Goal: Task Accomplishment & Management: Use online tool/utility

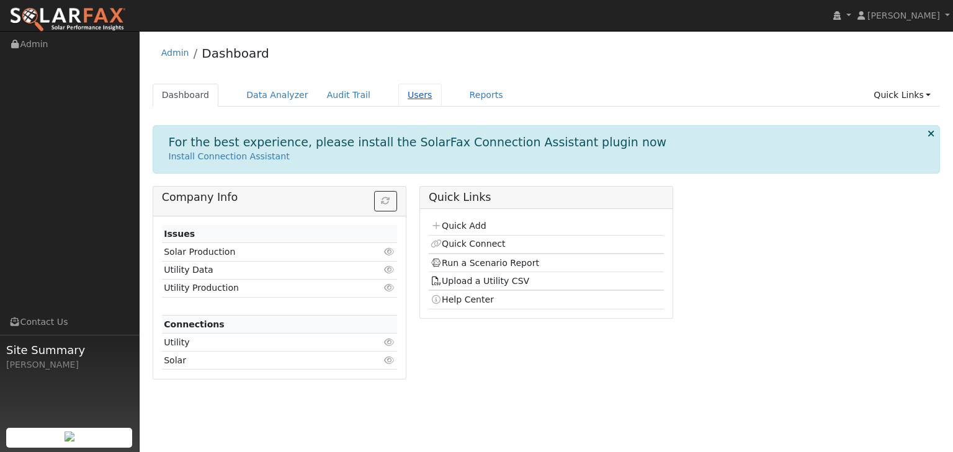
click at [398, 96] on link "Users" at bounding box center [419, 95] width 43 height 23
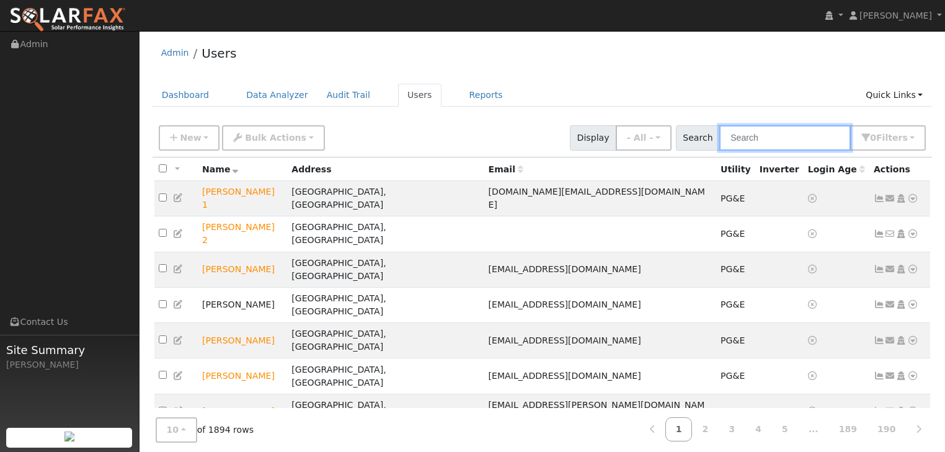
click at [771, 138] on input "text" at bounding box center [784, 137] width 131 height 25
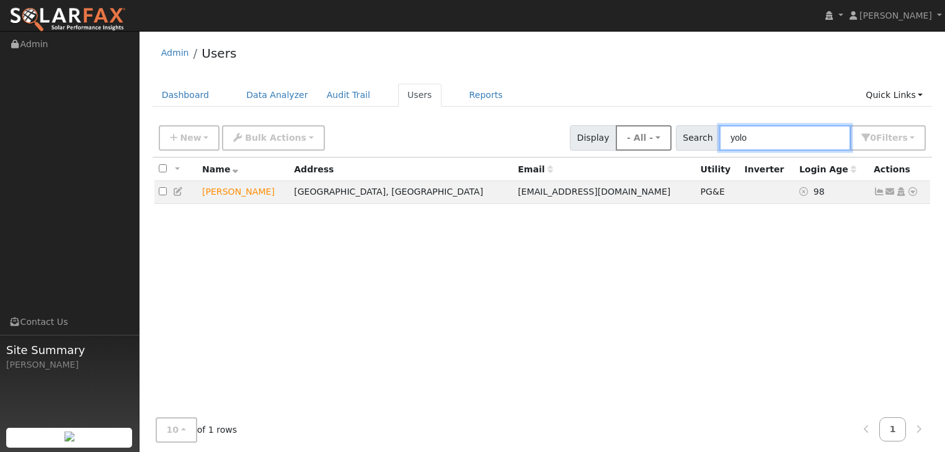
drag, startPoint x: 763, startPoint y: 137, endPoint x: 675, endPoint y: 131, distance: 88.2
click at [675, 131] on div "New Add User Quick Add Quick Connect Quick Convert Lead Bulk Actions Send Email…" at bounding box center [542, 136] width 772 height 30
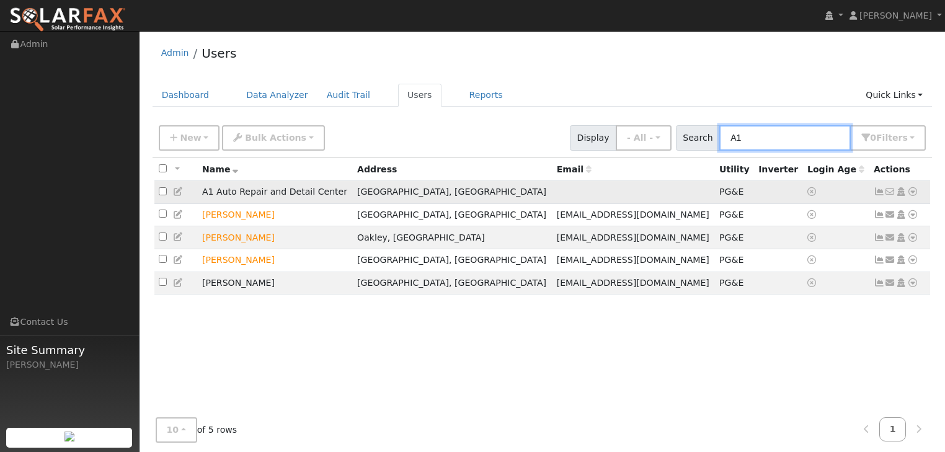
type input "A1"
click at [913, 192] on icon at bounding box center [912, 191] width 11 height 9
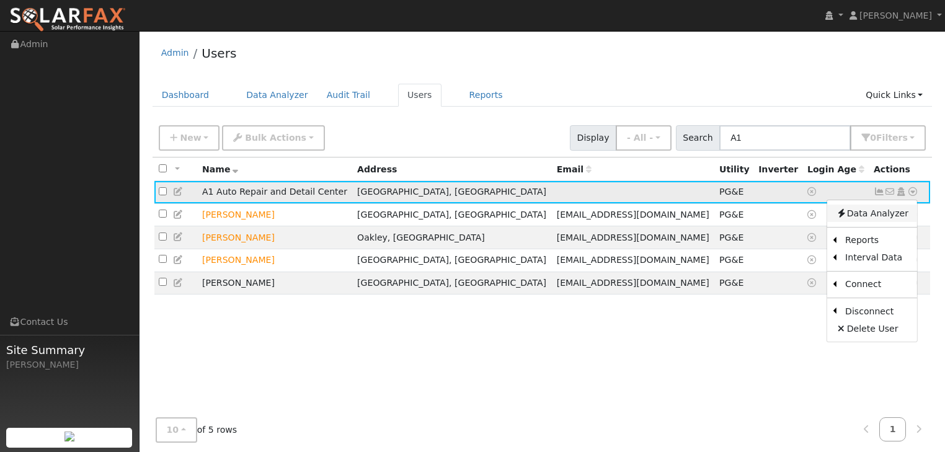
click at [868, 210] on link "Data Analyzer" at bounding box center [872, 213] width 90 height 17
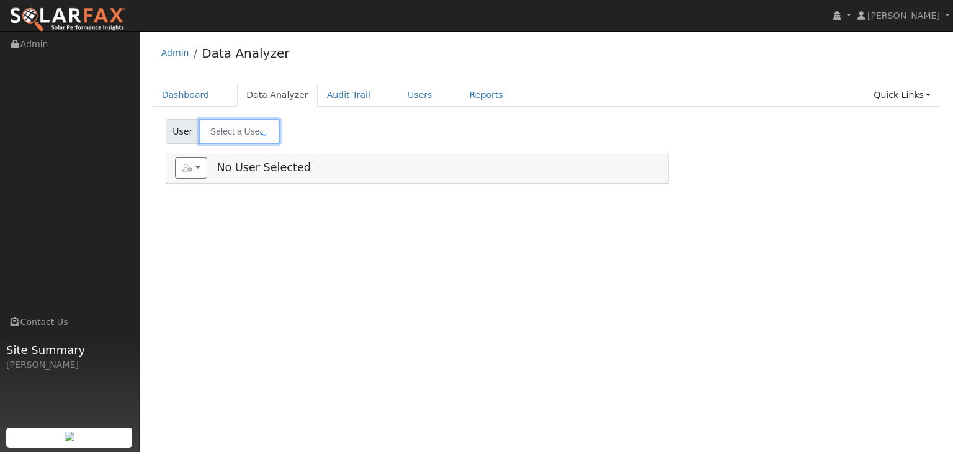
type input "A1 Auto Repair and Detail Center"
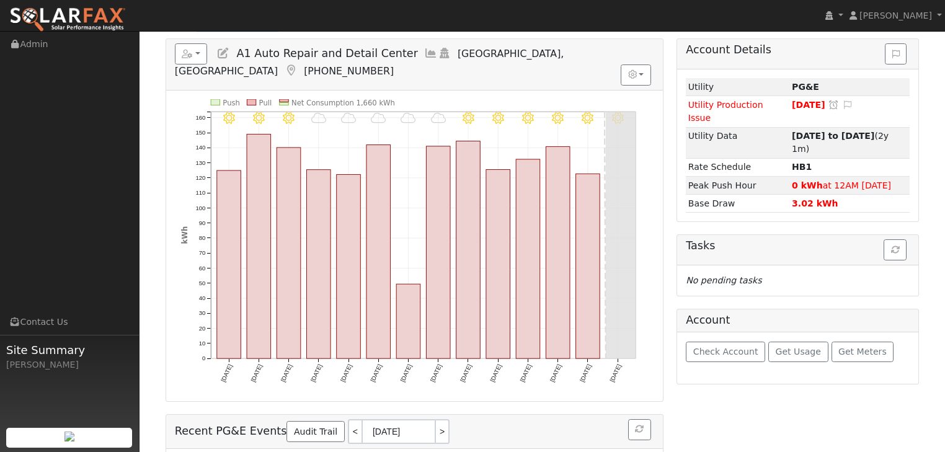
scroll to position [184, 0]
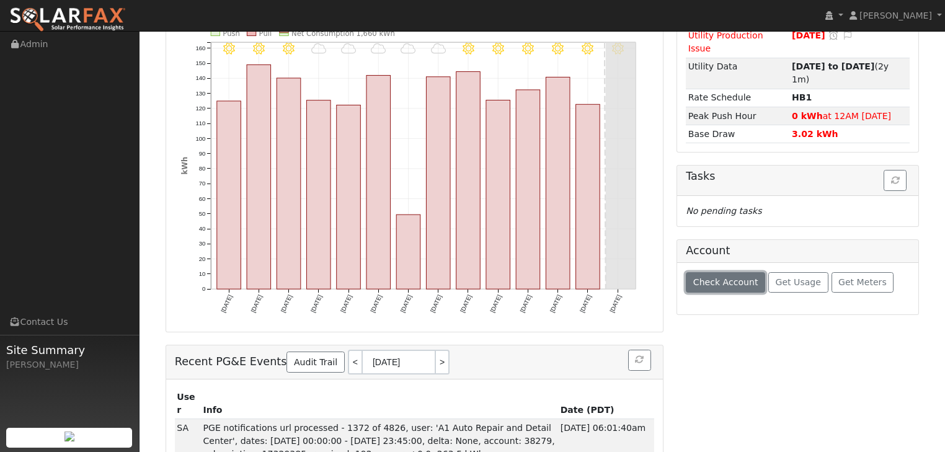
click at [721, 272] on button "Check Account" at bounding box center [725, 282] width 79 height 21
